Goal: Check status: Check status

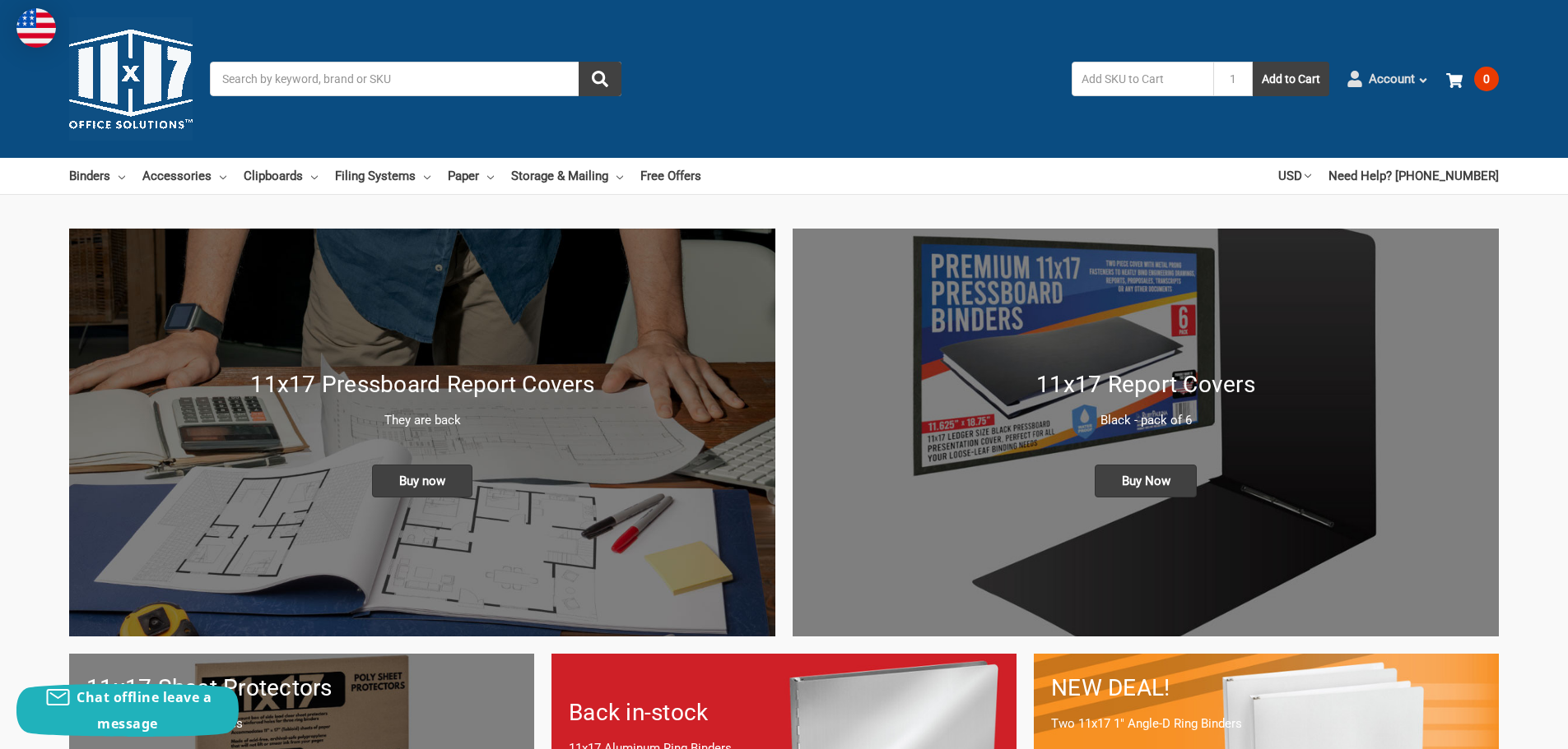
click at [1386, 79] on span "Account" at bounding box center [1391, 78] width 46 height 19
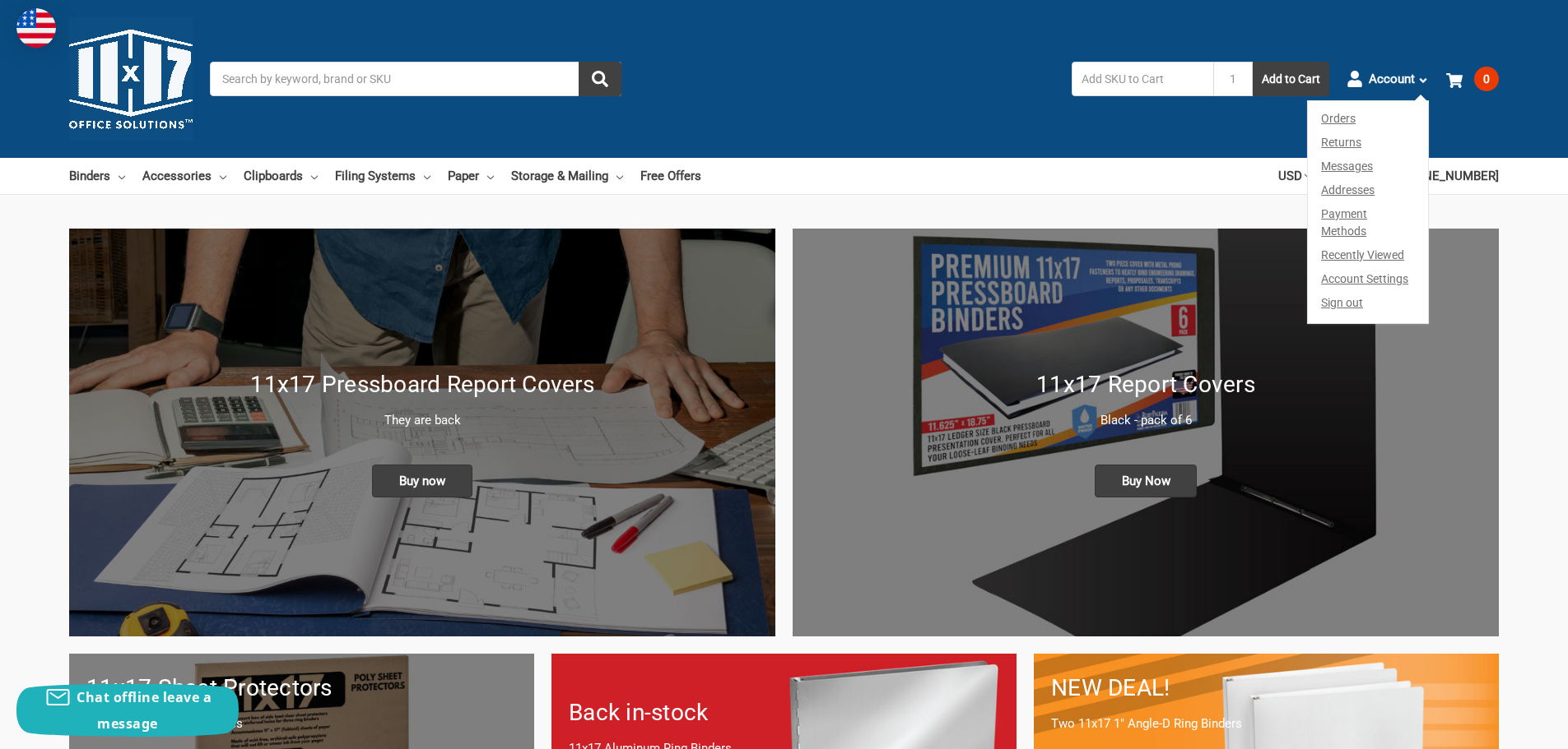
click at [1343, 121] on link "Orders" at bounding box center [1368, 116] width 120 height 30
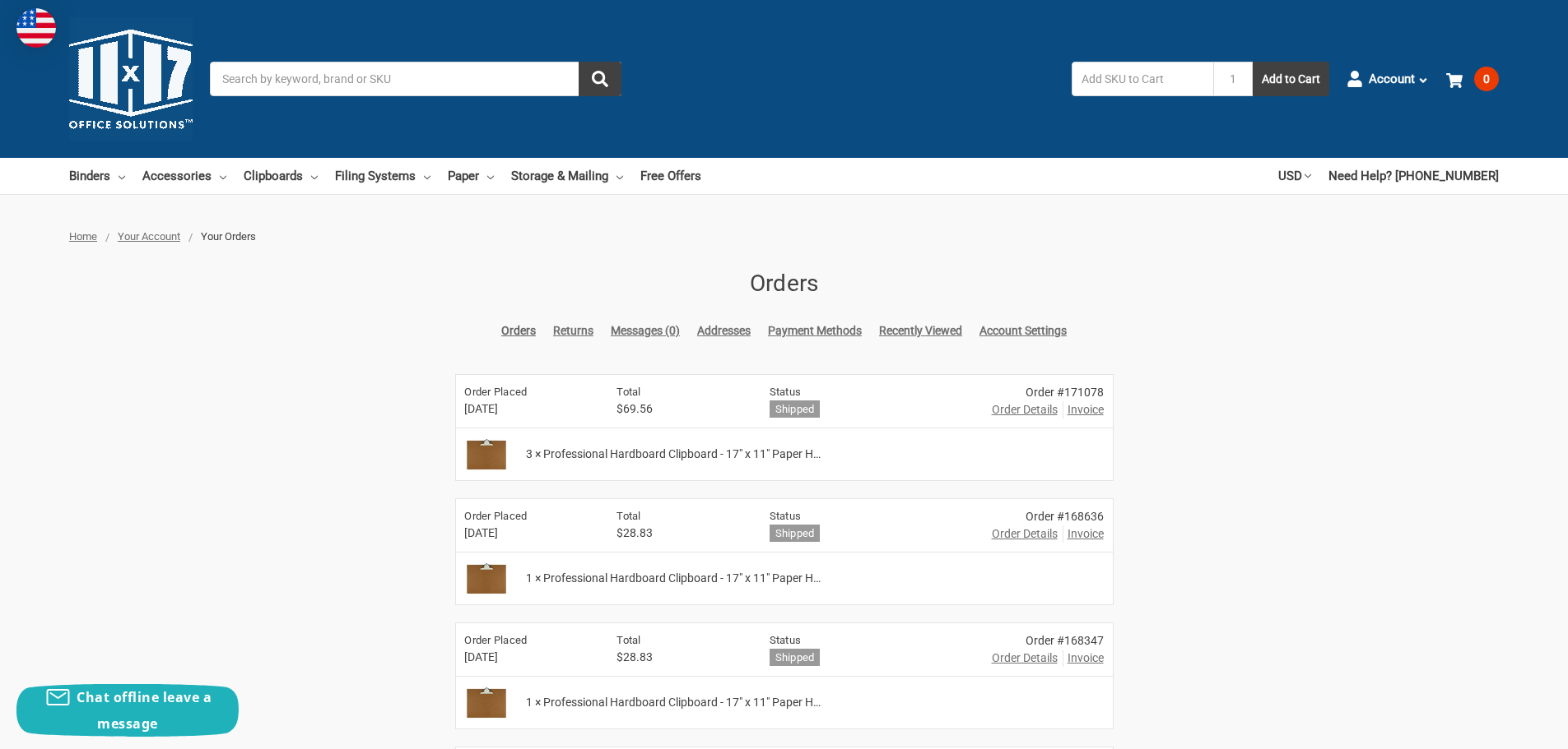
click at [1040, 411] on span "Order Details" at bounding box center [1024, 410] width 65 height 17
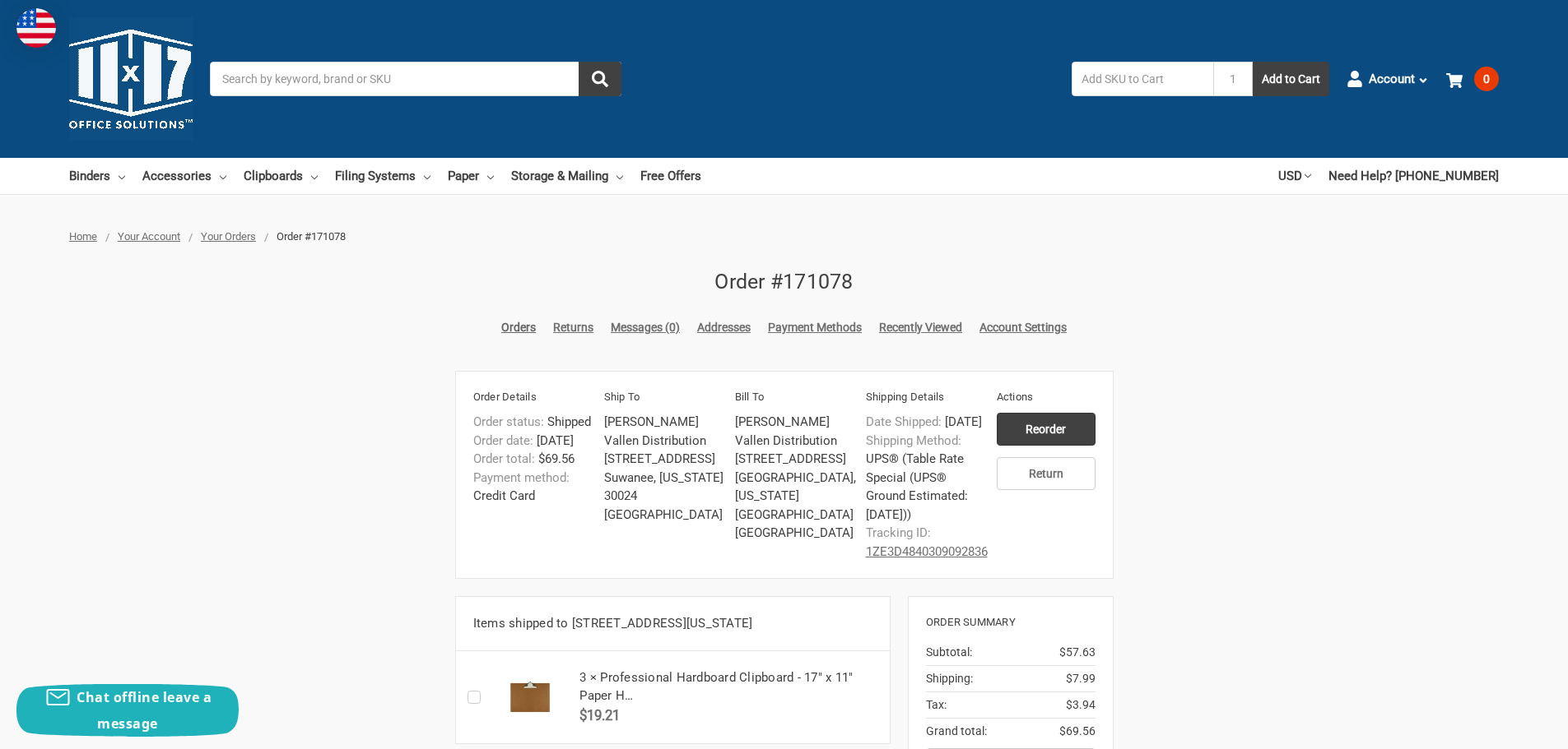
click at [978, 560] on link "1ZE3D4840309092836" at bounding box center [926, 552] width 122 height 15
